Goal: Information Seeking & Learning: Learn about a topic

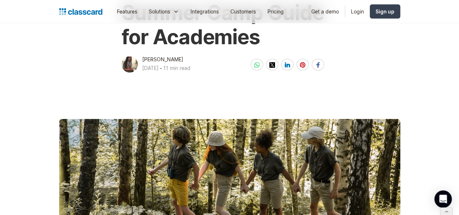
scroll to position [142, 0]
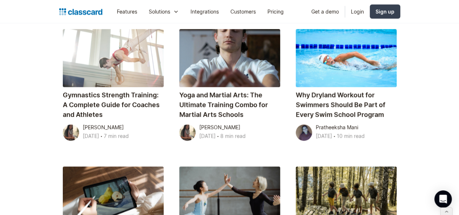
scroll to position [422, 0]
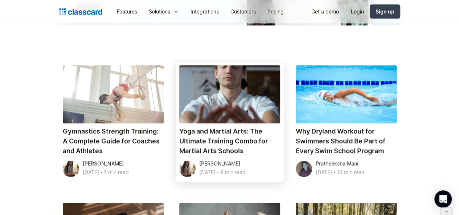
click at [221, 65] on div at bounding box center [229, 94] width 101 height 58
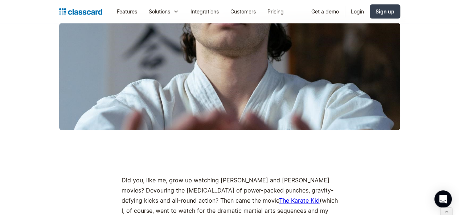
scroll to position [211, 0]
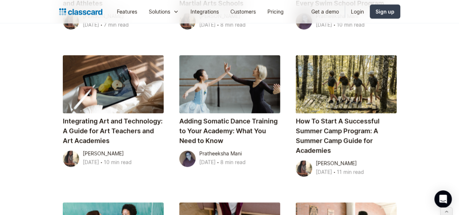
scroll to position [569, 0]
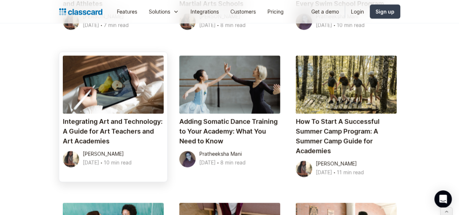
click at [86, 56] on div at bounding box center [113, 85] width 101 height 58
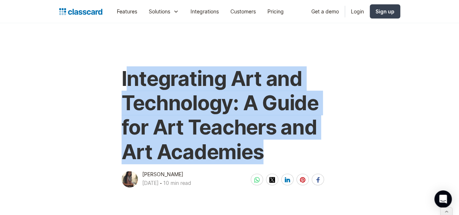
drag, startPoint x: 120, startPoint y: 75, endPoint x: 267, endPoint y: 143, distance: 162.6
click at [267, 143] on h1 "Integrating Art and Technology: A Guide for Art Teachers and Art Academies" at bounding box center [230, 116] width 216 height 98
copy h1 "ntegrating Art and Technology: A Guide for Art Teachers and Art Academies"
drag, startPoint x: 118, startPoint y: 76, endPoint x: 259, endPoint y: 158, distance: 163.3
click at [259, 158] on h1 "Integrating Art and Technology: A Guide for Art Teachers and Art Academies" at bounding box center [230, 116] width 216 height 98
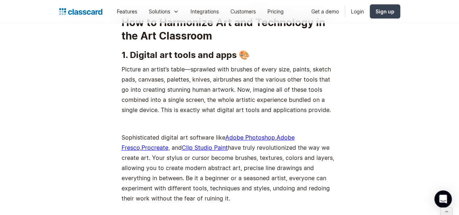
scroll to position [1451, 0]
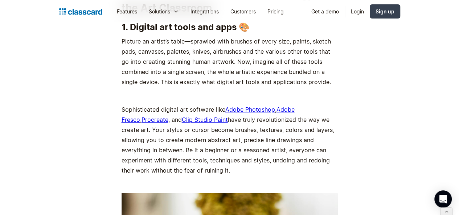
click at [164, 32] on strong "1. Digital art tools and apps 🎨" at bounding box center [186, 27] width 128 height 11
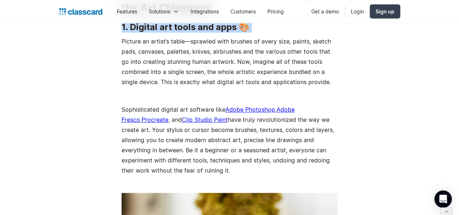
click at [164, 32] on strong "1. Digital art tools and apps 🎨" at bounding box center [186, 27] width 128 height 11
copy strong "1. Digital art tools and apps 🎨"
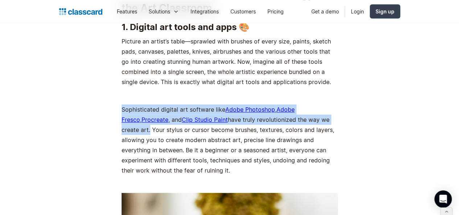
drag, startPoint x: 110, startPoint y: 111, endPoint x: 303, endPoint y: 122, distance: 193.5
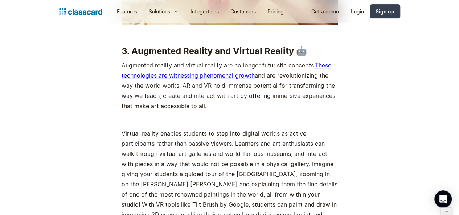
scroll to position [2829, 0]
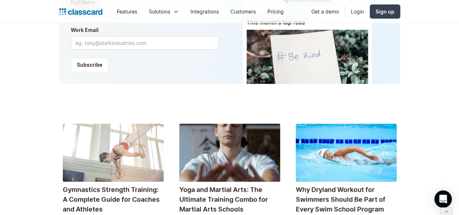
scroll to position [363, 0]
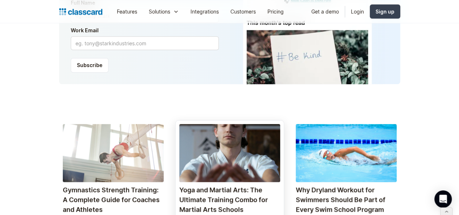
click at [261, 185] on h4 "Yoga and Martial Arts: The Ultimate Training Combo for Martial Arts Schools" at bounding box center [229, 199] width 101 height 29
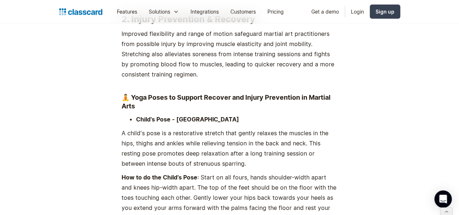
scroll to position [2039, 0]
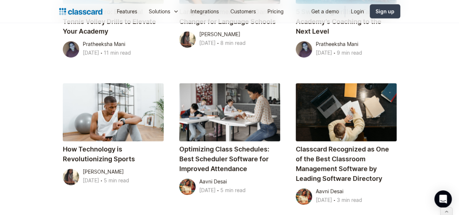
scroll to position [973, 0]
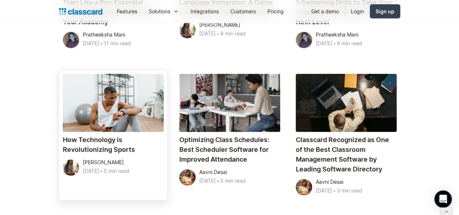
click at [89, 135] on h4 "How Technology is Revolutionizing Sports" at bounding box center [113, 145] width 101 height 20
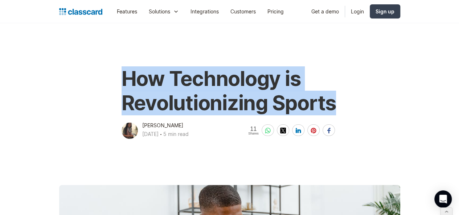
drag, startPoint x: 121, startPoint y: 85, endPoint x: 329, endPoint y: 101, distance: 208.7
click at [329, 101] on h1 "How Technology is Revolutionizing Sports" at bounding box center [230, 91] width 216 height 49
copy h1 "How Technology is Revolutionizing Sports"
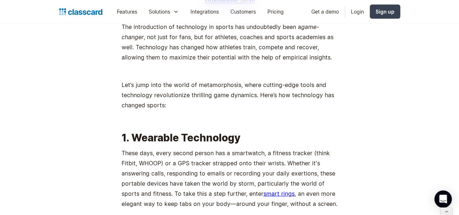
scroll to position [672, 0]
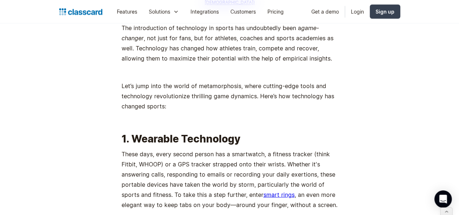
drag, startPoint x: 126, startPoint y: 115, endPoint x: 238, endPoint y: 124, distance: 111.8
click at [238, 132] on h2 "1. Wearable Technology" at bounding box center [230, 138] width 216 height 13
copy h2 "Wearable Technology"
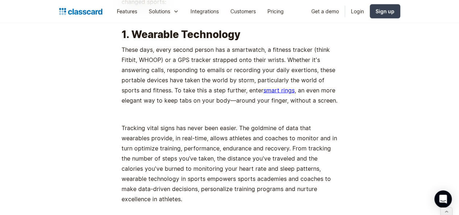
scroll to position [772, 0]
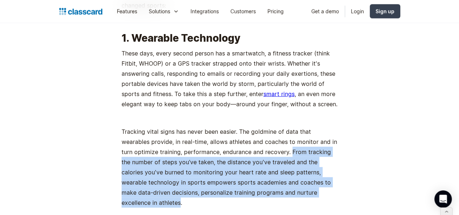
drag, startPoint x: 249, startPoint y: 133, endPoint x: 293, endPoint y: 176, distance: 61.1
click at [293, 176] on p "Tracking vital signs has never been easier. The goldmine of data that wearables…" at bounding box center [230, 167] width 216 height 81
copy p "From tracking the number of steps you’ve taken, the distance you've traveled an…"
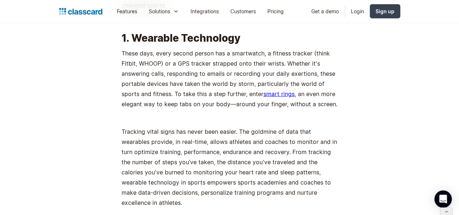
click at [126, 127] on p "Tracking vital signs has never been easier. The goldmine of data that wearables…" at bounding box center [230, 167] width 216 height 81
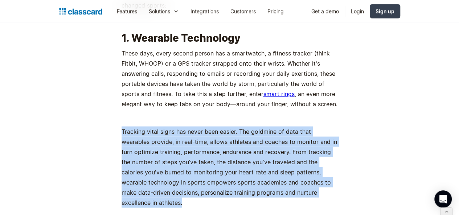
drag, startPoint x: 115, startPoint y: 113, endPoint x: 300, endPoint y: 178, distance: 195.4
copy p "Tracking vital signs has never been easier. The goldmine of data that wearables…"
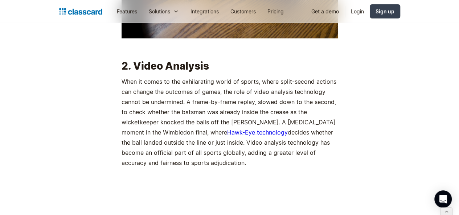
scroll to position [1104, 0]
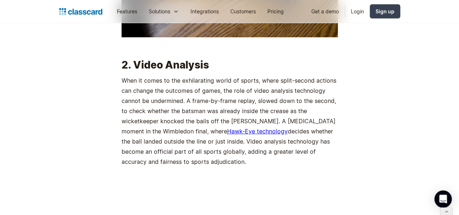
drag, startPoint x: 130, startPoint y: 48, endPoint x: 209, endPoint y: 46, distance: 79.2
click at [209, 58] on h2 "2. Video Analysis" at bounding box center [230, 64] width 216 height 13
copy h2 "Video Analysis"
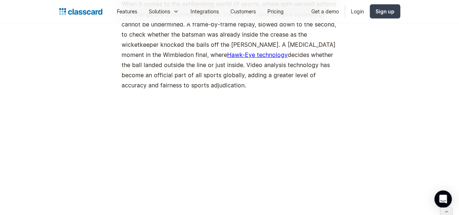
scroll to position [1175, 0]
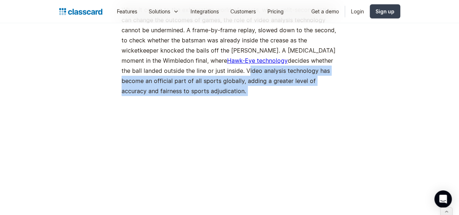
drag, startPoint x: 117, startPoint y: 48, endPoint x: 320, endPoint y: 66, distance: 203.9
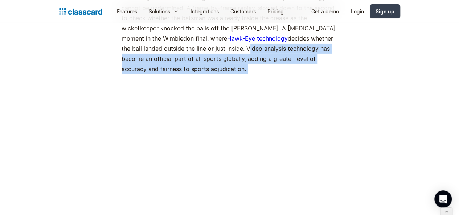
scroll to position [1196, 0]
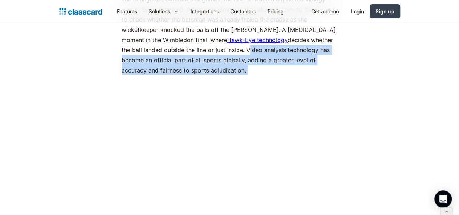
copy div "Video analysis technology has become an official part of all sports globally, a…"
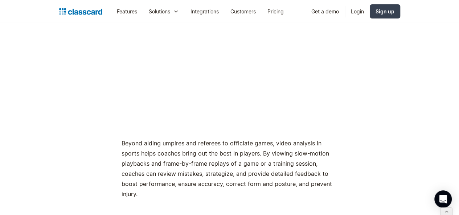
scroll to position [1284, 0]
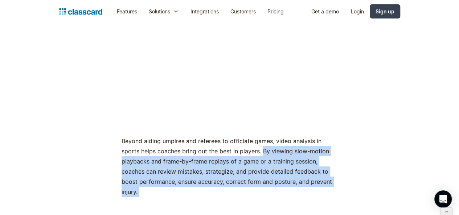
drag, startPoint x: 238, startPoint y: 117, endPoint x: 278, endPoint y: 156, distance: 55.5
copy div "By viewing slow-motion playbacks and frame-by-frame replays of a game or a trai…"
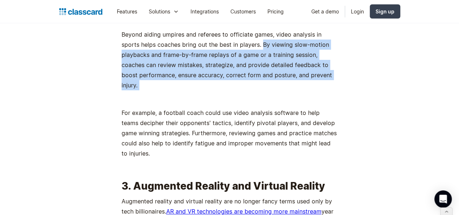
scroll to position [1461, 0]
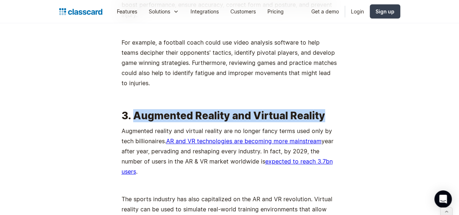
drag, startPoint x: 131, startPoint y: 64, endPoint x: 316, endPoint y: 66, distance: 185.6
click at [316, 109] on h2 "3. Augmented Reality and Virtual Reality" at bounding box center [230, 115] width 216 height 13
copy h2 "Augmented Reality and Virtual Reality"
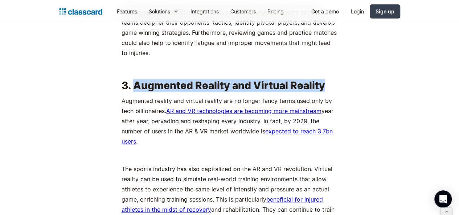
scroll to position [1492, 0]
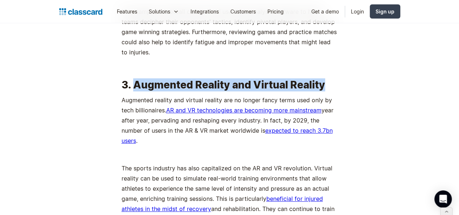
drag, startPoint x: 272, startPoint y: 64, endPoint x: 222, endPoint y: 82, distance: 53.3
click at [222, 95] on p "Augmented reality and virtual reality are no longer fancy terms used only by te…" at bounding box center [230, 120] width 216 height 51
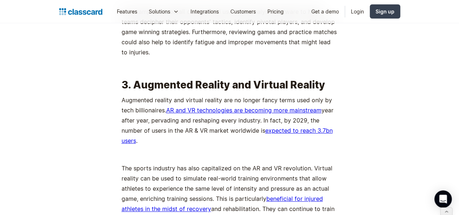
click at [211, 150] on p "‍" at bounding box center [230, 155] width 216 height 10
drag, startPoint x: 307, startPoint y: 104, endPoint x: 294, endPoint y: 166, distance: 63.7
click at [294, 168] on p "The sports industry has also capitalized on the AR and VR revolution. Virtual r…" at bounding box center [230, 198] width 216 height 71
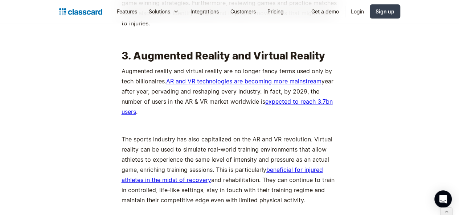
scroll to position [1521, 0]
copy p "Virtual reality can be used to simulate real-world training environments that a…"
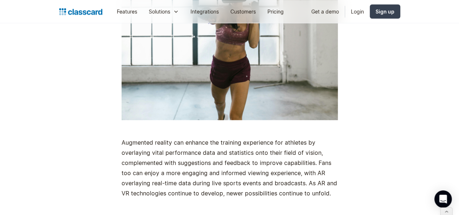
scroll to position [1769, 0]
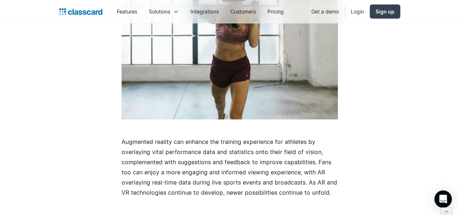
drag, startPoint x: 117, startPoint y: 86, endPoint x: 265, endPoint y: 137, distance: 156.3
click at [265, 137] on p "Augmented reality can enhance the training experience for athletes by overlayin…" at bounding box center [230, 167] width 216 height 61
copy p "Augmented reality can enhance the training experience for athletes by overlayin…"
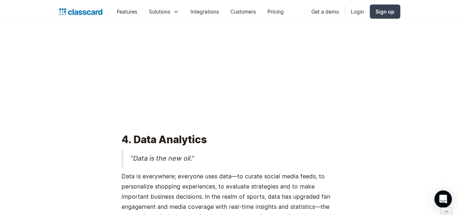
scroll to position [1985, 0]
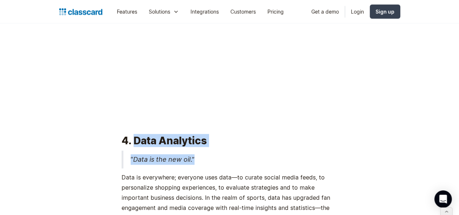
drag, startPoint x: 129, startPoint y: 83, endPoint x: 219, endPoint y: 93, distance: 90.3
click at [204, 134] on h2 "4. Data Analytics" at bounding box center [230, 140] width 216 height 13
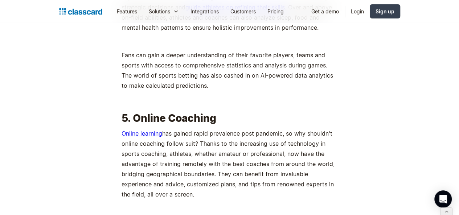
scroll to position [2440, 0]
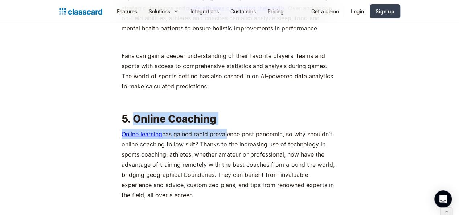
drag, startPoint x: 130, startPoint y: 60, endPoint x: 221, endPoint y: 66, distance: 91.4
click at [221, 113] on h2 "5. Online Coaching" at bounding box center [230, 119] width 216 height 13
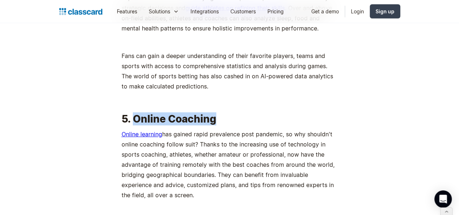
drag, startPoint x: 145, startPoint y: 96, endPoint x: 269, endPoint y: 181, distance: 150.6
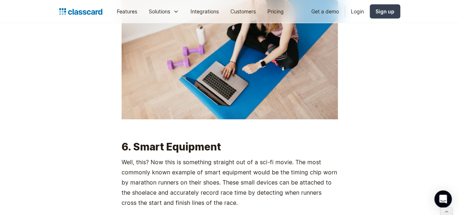
scroll to position [2741, 0]
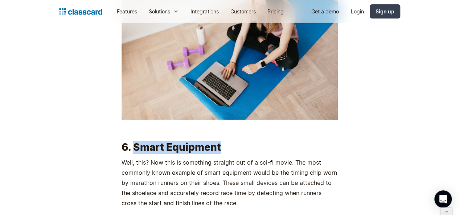
drag, startPoint x: 129, startPoint y: 86, endPoint x: 226, endPoint y: 85, distance: 96.6
click at [226, 141] on h2 "6. Smart Equipment" at bounding box center [230, 147] width 216 height 13
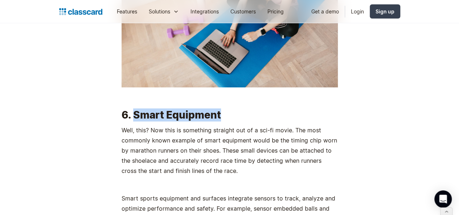
scroll to position [2806, 0]
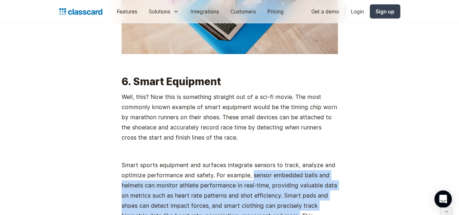
drag, startPoint x: 248, startPoint y: 114, endPoint x: 252, endPoint y: 152, distance: 38.0
click at [252, 160] on p "Smart sports equipment and surfaces integrate sensors to track, analyze and opt…" at bounding box center [230, 200] width 216 height 81
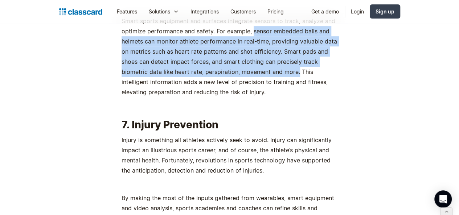
scroll to position [2965, 0]
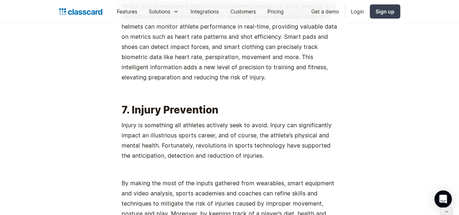
click at [171, 104] on h2 "7. Injury Prevention" at bounding box center [230, 110] width 216 height 13
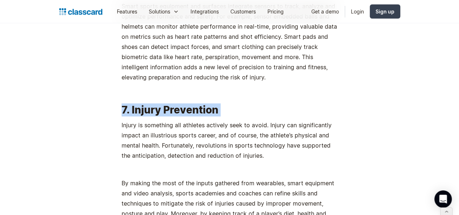
click at [171, 104] on h2 "7. Injury Prevention" at bounding box center [230, 110] width 216 height 13
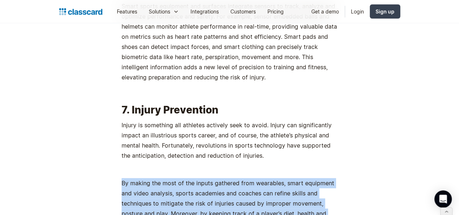
drag, startPoint x: 116, startPoint y: 118, endPoint x: 134, endPoint y: 170, distance: 55.1
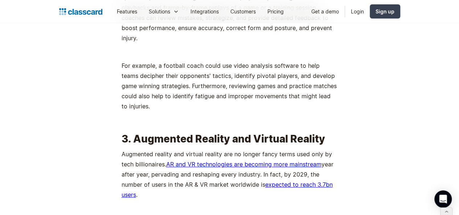
scroll to position [1439, 0]
